Goal: Information Seeking & Learning: Get advice/opinions

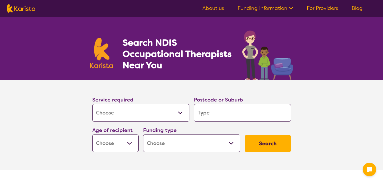
select select "[MEDICAL_DATA]"
click at [231, 143] on select "Home Care Package (HCP) National Disability Insurance Scheme (NDIS) I don't know" at bounding box center [191, 143] width 97 height 17
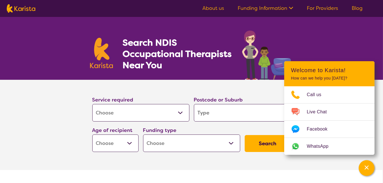
click at [231, 143] on select "Home Care Package (HCP) National Disability Insurance Scheme (NDIS) I don't know" at bounding box center [191, 143] width 97 height 17
click at [128, 143] on select "Early Childhood - 0 to 9 Child - 10 to 11 Adolescent - 12 to 17 Adult - 18 to 6…" at bounding box center [115, 143] width 46 height 17
select select "AD"
click at [92, 135] on select "Early Childhood - 0 to 9 Child - 10 to 11 Adolescent - 12 to 17 Adult - 18 to 6…" at bounding box center [115, 143] width 46 height 17
select select "AD"
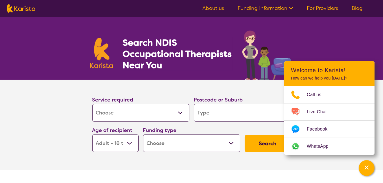
click at [233, 144] on select "Home Care Package (HCP) National Disability Insurance Scheme (NDIS) I don't know" at bounding box center [191, 143] width 97 height 17
select select "NDIS"
click at [143, 135] on select "Home Care Package (HCP) National Disability Insurance Scheme (NDIS) I don't know" at bounding box center [191, 143] width 97 height 17
select select "NDIS"
click at [246, 128] on div "Service required Allied Health Assistant Assessment ([MEDICAL_DATA] or [MEDICAL…" at bounding box center [191, 123] width 203 height 61
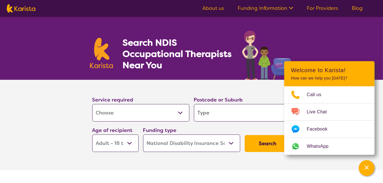
drag, startPoint x: 214, startPoint y: 112, endPoint x: 202, endPoint y: 112, distance: 11.6
click at [202, 112] on input "search" at bounding box center [242, 112] width 97 height 17
type input "6057"
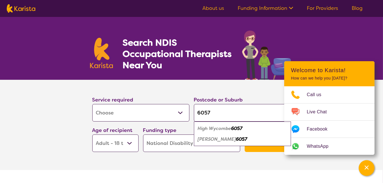
click at [267, 141] on div "[PERSON_NAME] 6057" at bounding box center [242, 139] width 91 height 11
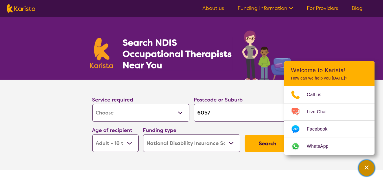
click at [365, 168] on icon "Channel Menu" at bounding box center [367, 168] width 6 height 6
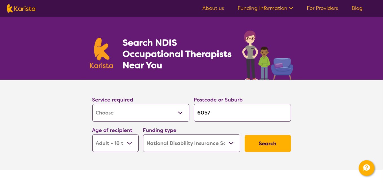
click at [265, 142] on button "Search" at bounding box center [268, 143] width 46 height 17
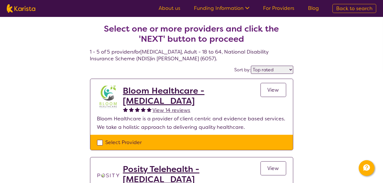
click at [291, 71] on select "Highly reviewed Top rated" at bounding box center [272, 70] width 42 height 8
select select "highly_reviewed"
click at [252, 66] on select "Highly reviewed Top rated" at bounding box center [272, 70] width 42 height 8
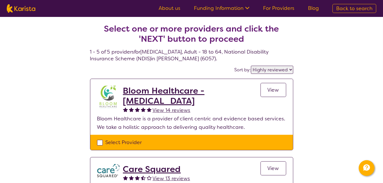
click at [273, 89] on span "View" at bounding box center [273, 90] width 12 height 7
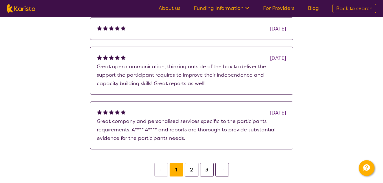
scroll to position [480, 0]
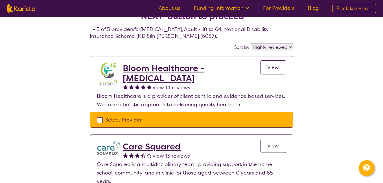
scroll to position [56, 0]
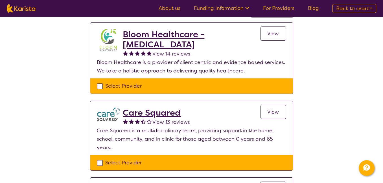
click at [278, 109] on span "View" at bounding box center [273, 112] width 12 height 7
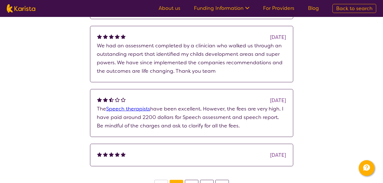
scroll to position [564, 0]
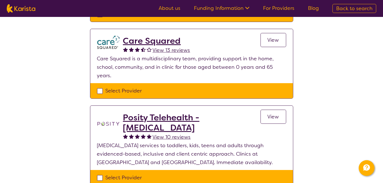
scroll to position [141, 0]
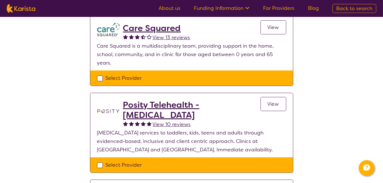
click at [172, 121] on span "View 10 reviews" at bounding box center [172, 124] width 38 height 7
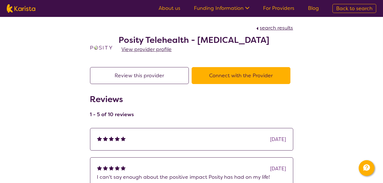
scroll to position [141, 0]
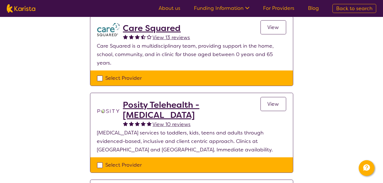
click at [275, 101] on span "View" at bounding box center [273, 104] width 12 height 7
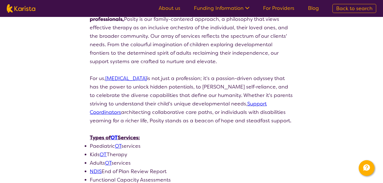
scroll to position [169, 0]
click at [109, 159] on link "OT" at bounding box center [108, 162] width 6 height 7
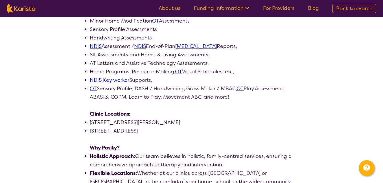
scroll to position [339, 0]
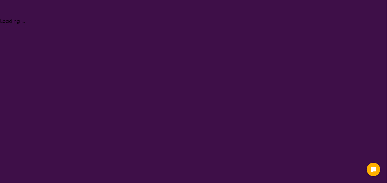
select select "[MEDICAL_DATA]"
select select "AD"
select select "NDIS"
select select "[MEDICAL_DATA]"
select select "AD"
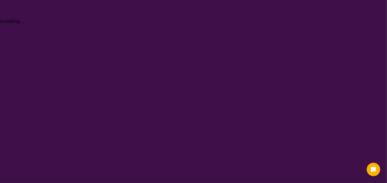
select select "NDIS"
